Goal: Navigation & Orientation: Find specific page/section

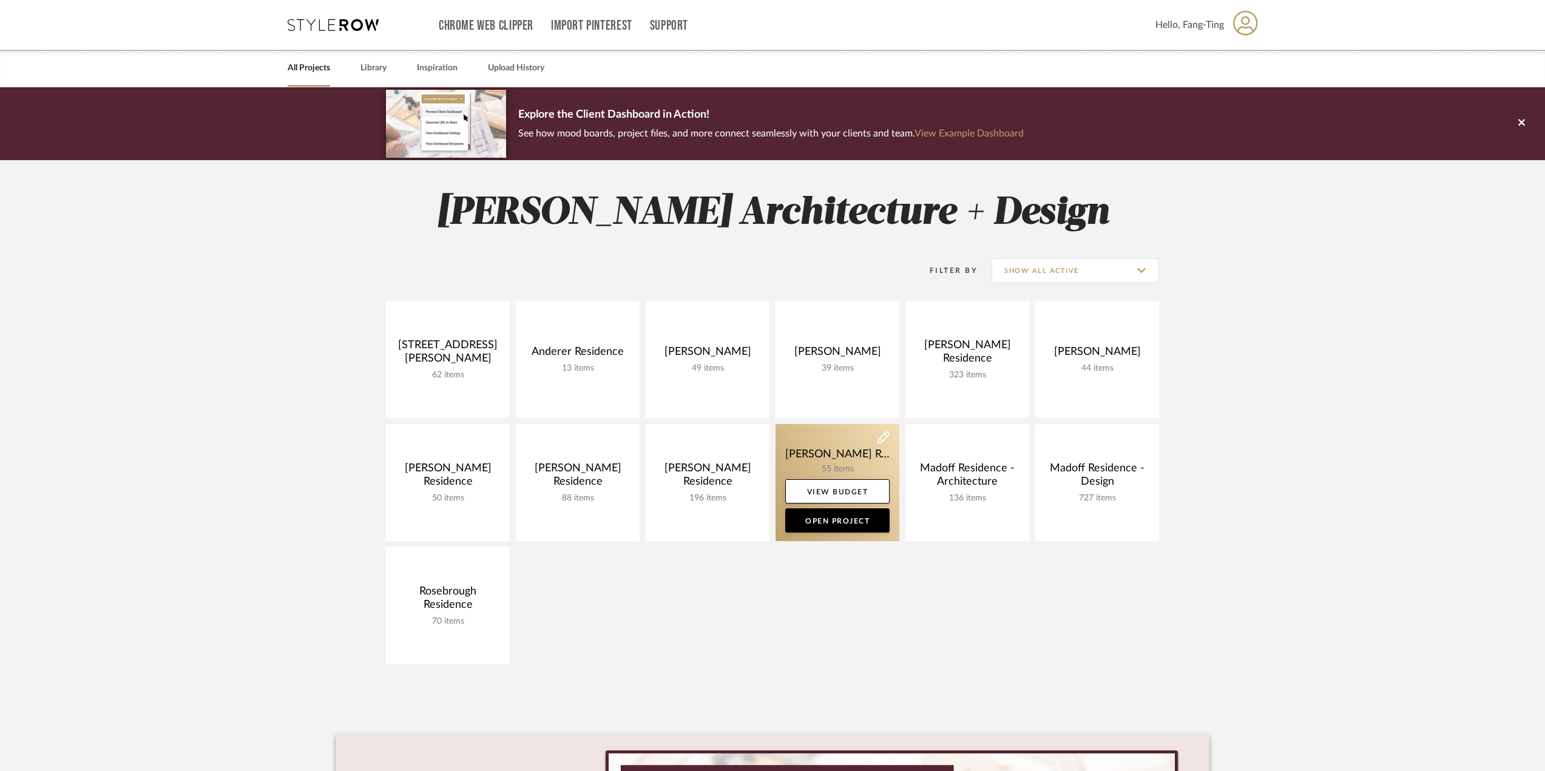
click at [845, 467] on link at bounding box center [838, 482] width 124 height 117
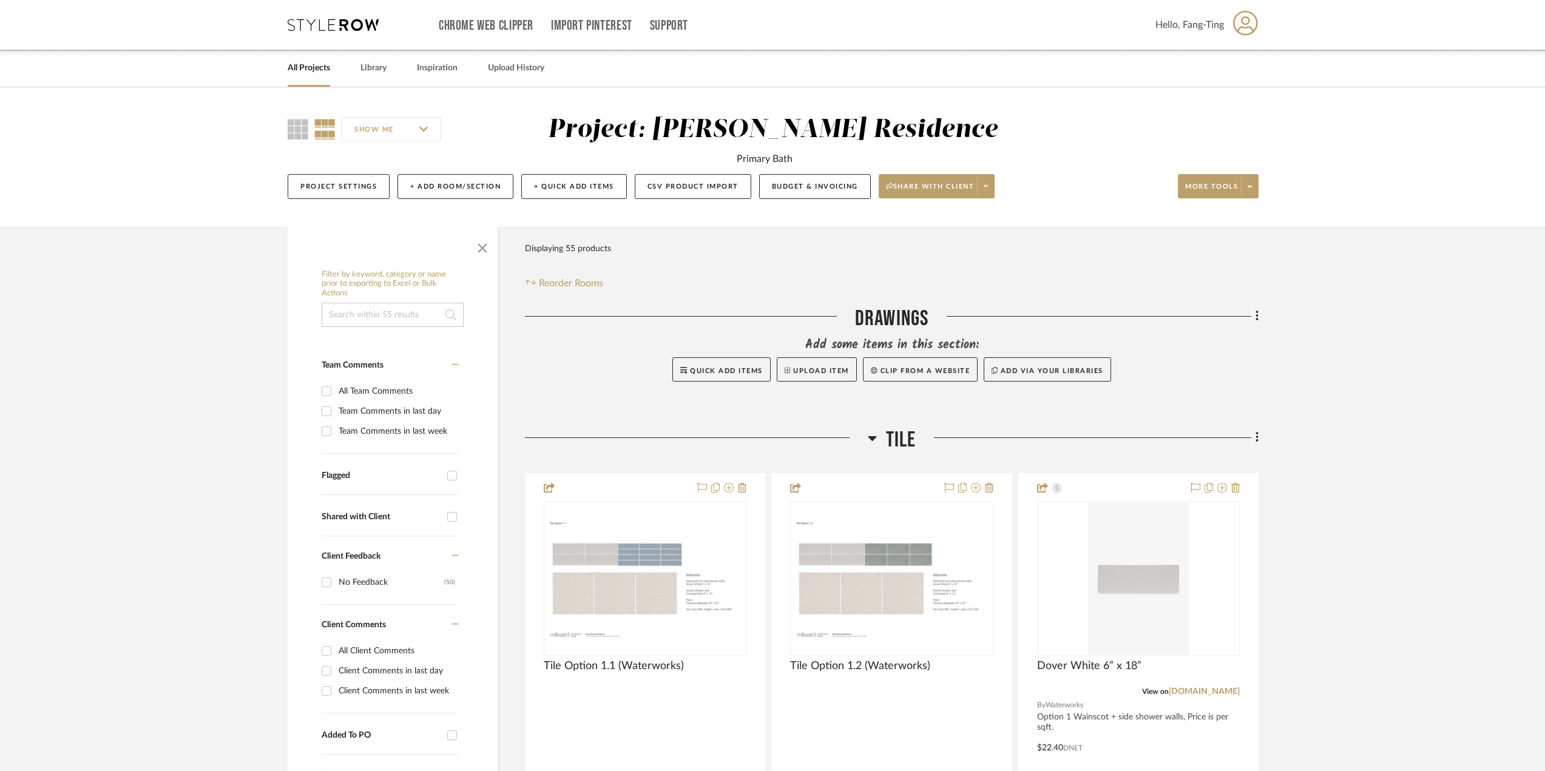
click at [317, 71] on link "All Projects" at bounding box center [309, 68] width 42 height 16
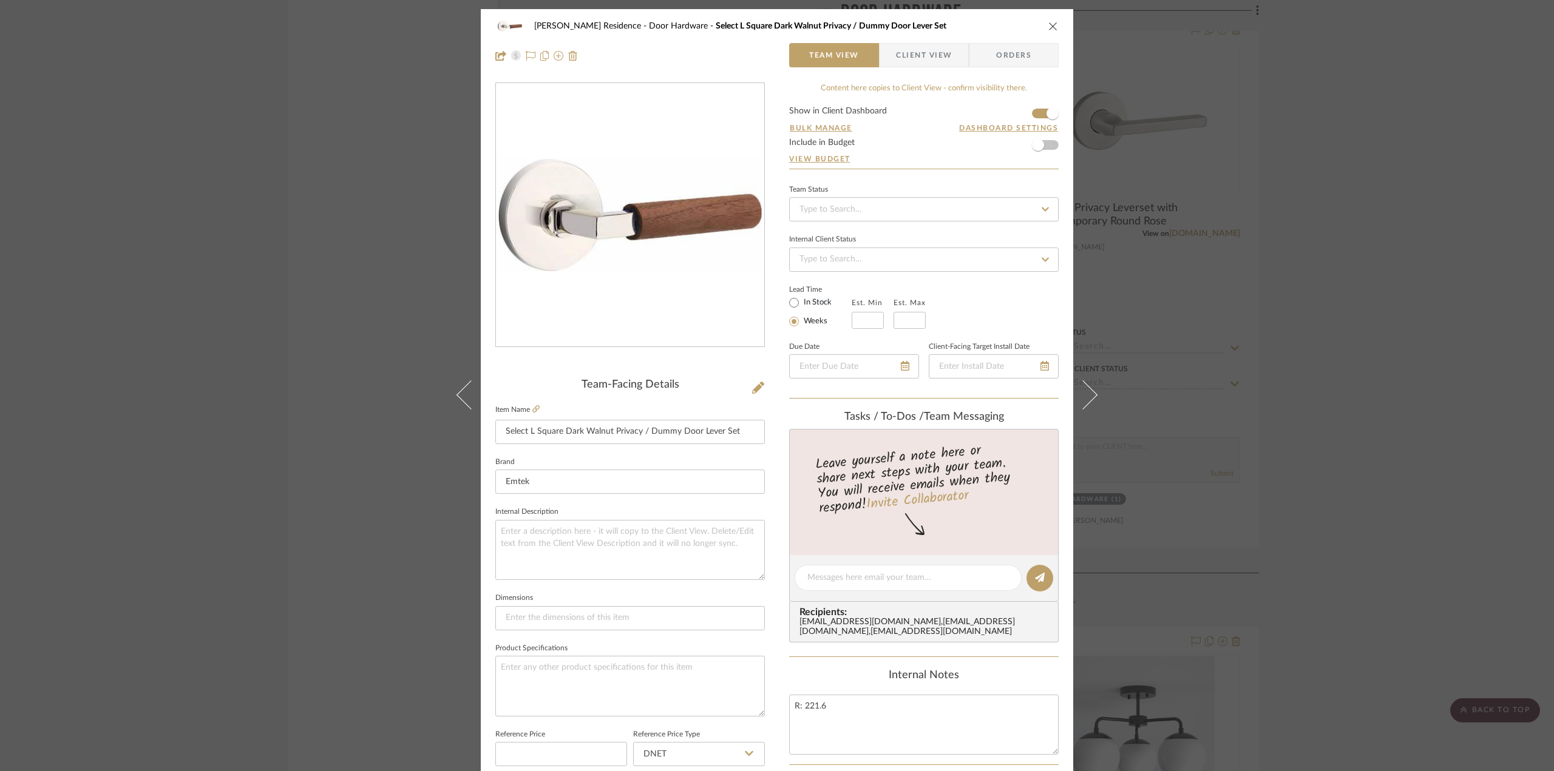
click at [297, 357] on div "[PERSON_NAME] Residence Door Hardware Select L Square Dark Walnut Privacy / Dum…" at bounding box center [777, 385] width 1554 height 771
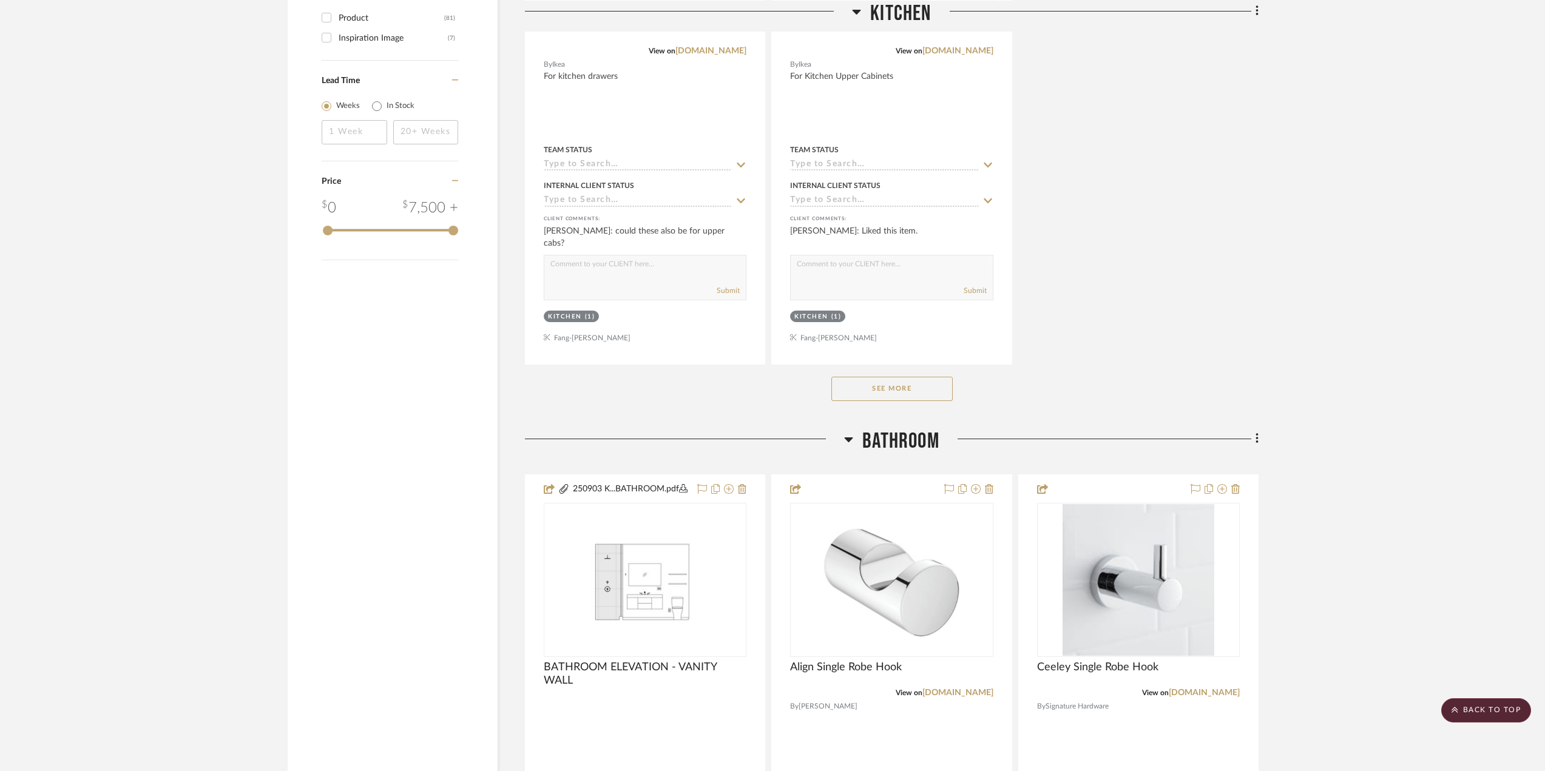
scroll to position [1335, 0]
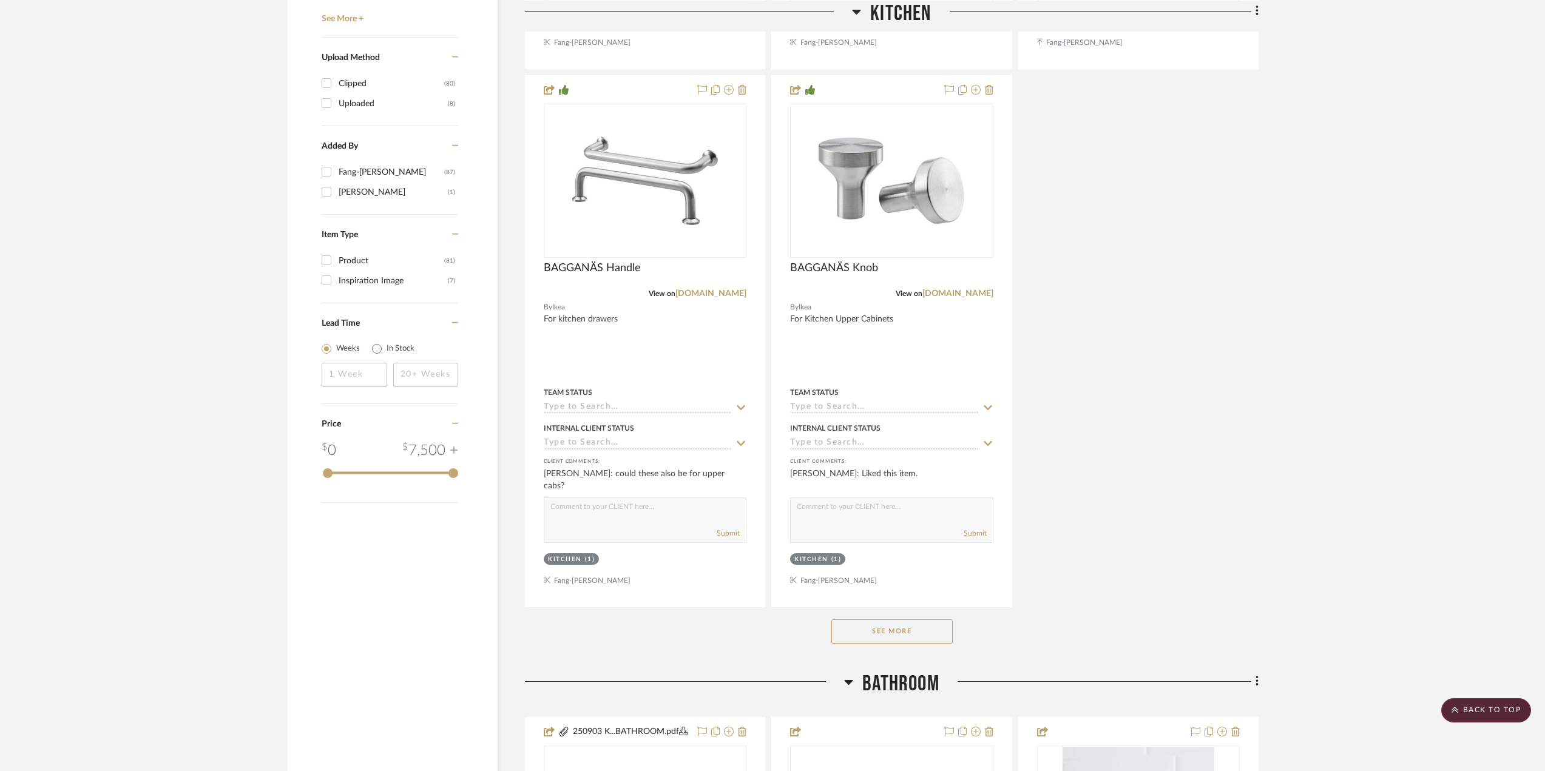
click at [895, 637] on button "See More" at bounding box center [891, 632] width 121 height 24
